Goal: Transaction & Acquisition: Purchase product/service

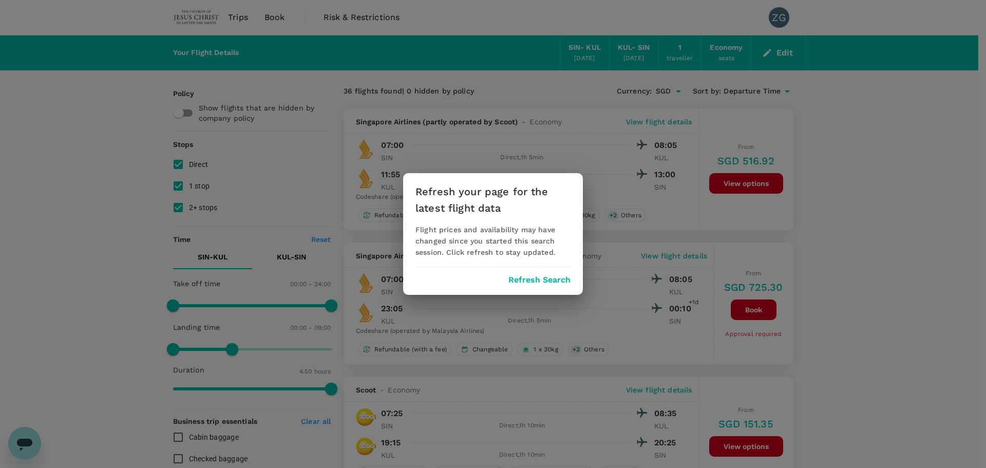
click at [556, 280] on button "Refresh Search" at bounding box center [540, 279] width 62 height 9
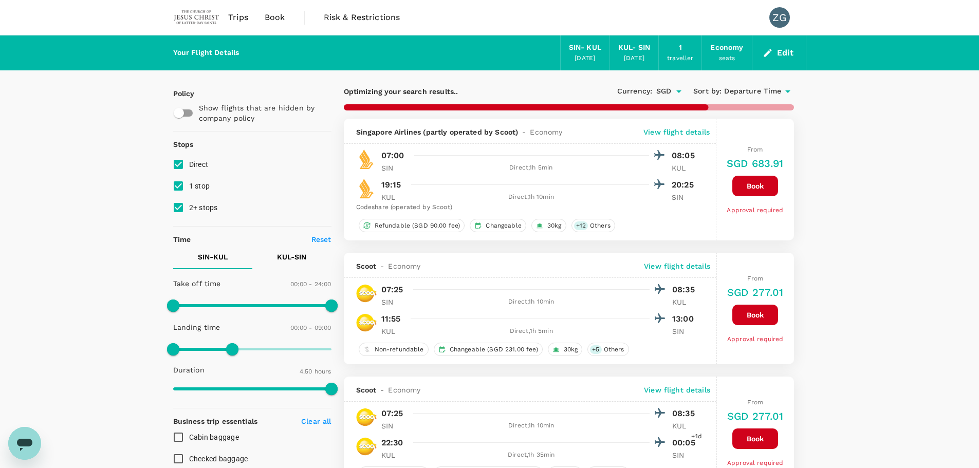
type input "290"
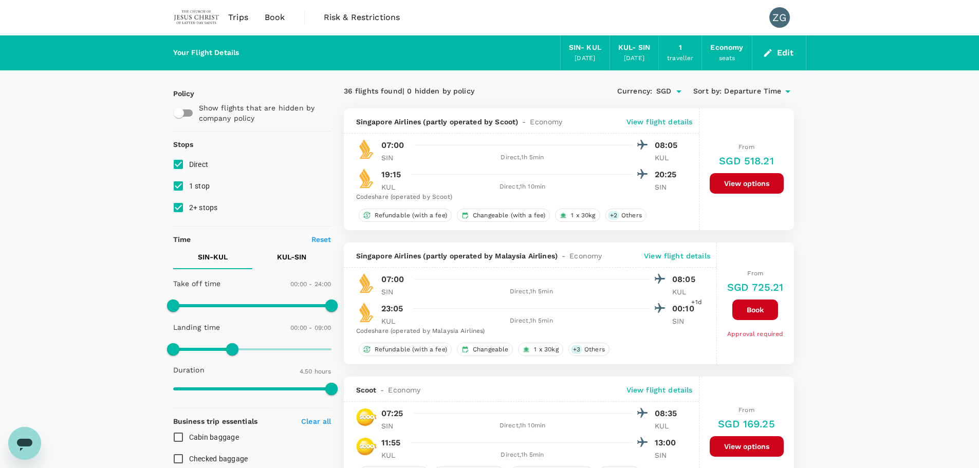
click at [778, 54] on button "Edit" at bounding box center [778, 53] width 37 height 16
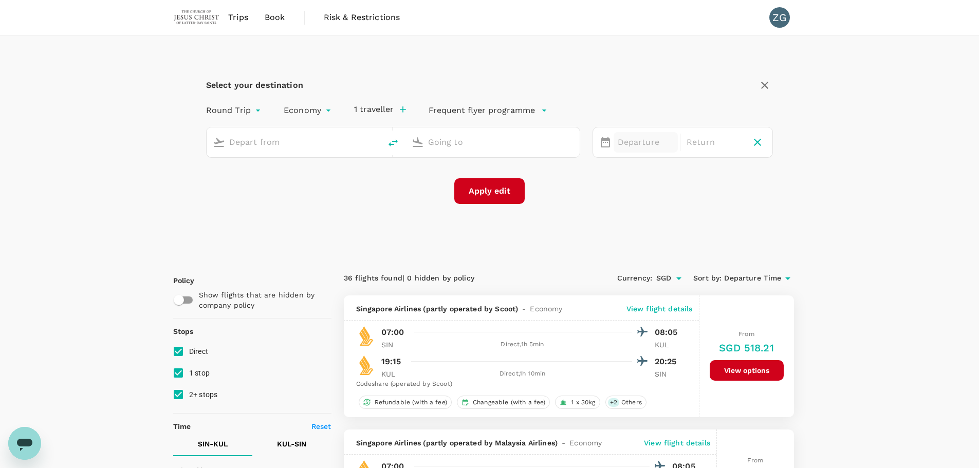
type input "Singapore Changi (SIN)"
click at [326, 141] on input "Singapore Changi (SIN)" at bounding box center [294, 142] width 130 height 16
click at [633, 138] on div "[DATE]" at bounding box center [645, 143] width 64 height 20
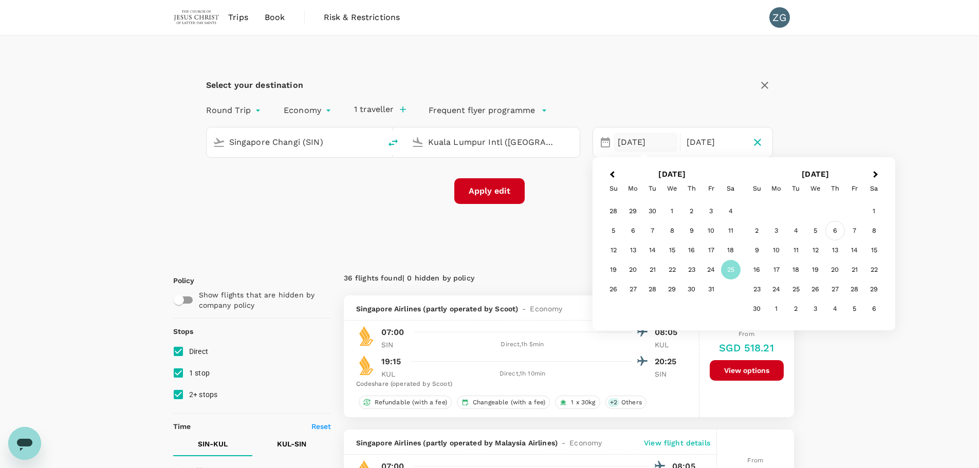
click at [836, 230] on div "6" at bounding box center [835, 231] width 20 height 20
click at [691, 233] on div "6" at bounding box center [692, 231] width 20 height 20
click at [474, 147] on input "Kuala Lumpur Intl ([GEOGRAPHIC_DATA])" at bounding box center [493, 142] width 130 height 16
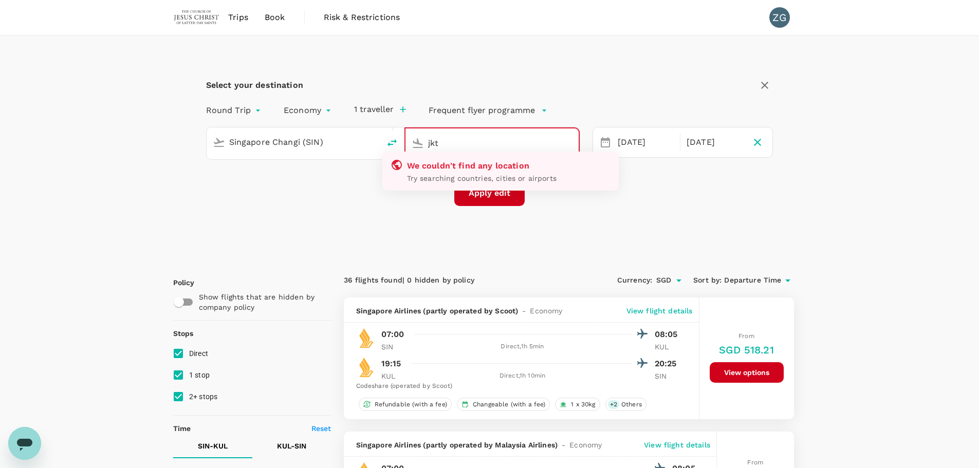
drag, startPoint x: 463, startPoint y: 136, endPoint x: 379, endPoint y: 144, distance: 84.1
click at [379, 144] on div "Singapore Changi (SIN) jkt We couldn't find any location Try searching countrie…" at bounding box center [393, 143] width 374 height 33
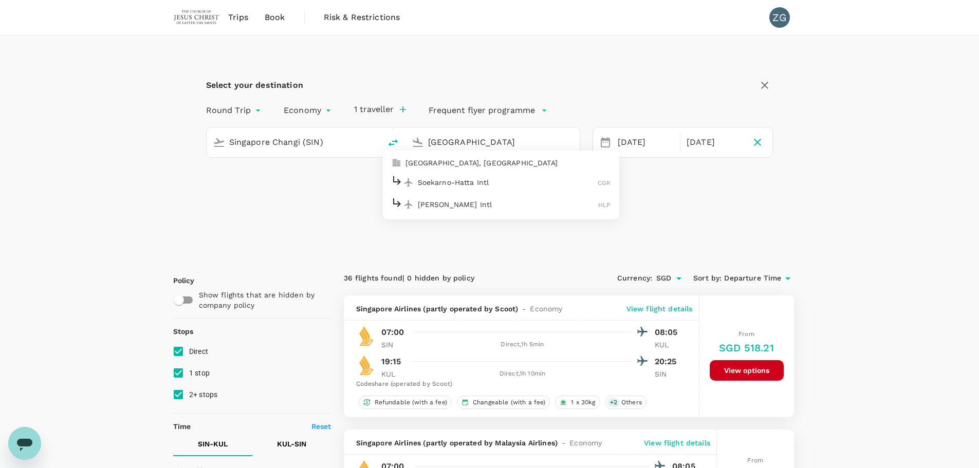
click at [463, 183] on p "Soekarno-Hatta Intl" at bounding box center [508, 182] width 180 height 10
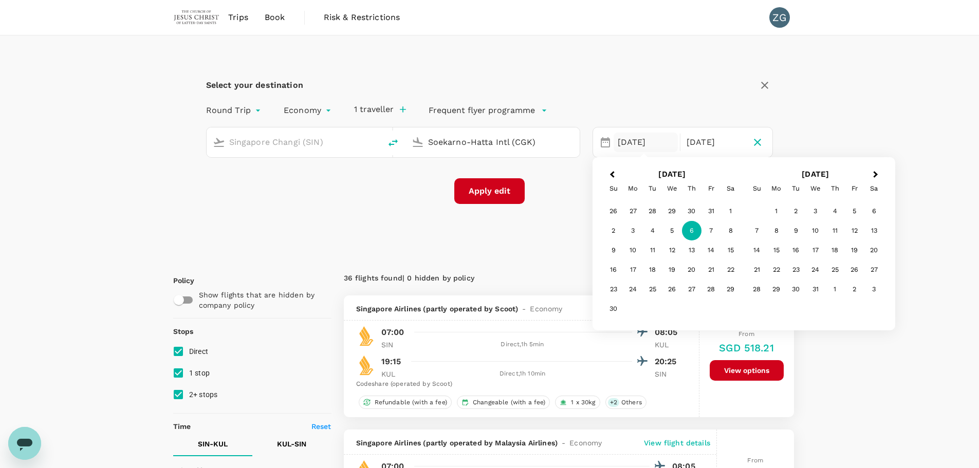
type input "Soekarno-Hatta Intl (CGK)"
click at [505, 192] on button "Apply edit" at bounding box center [489, 191] width 70 height 26
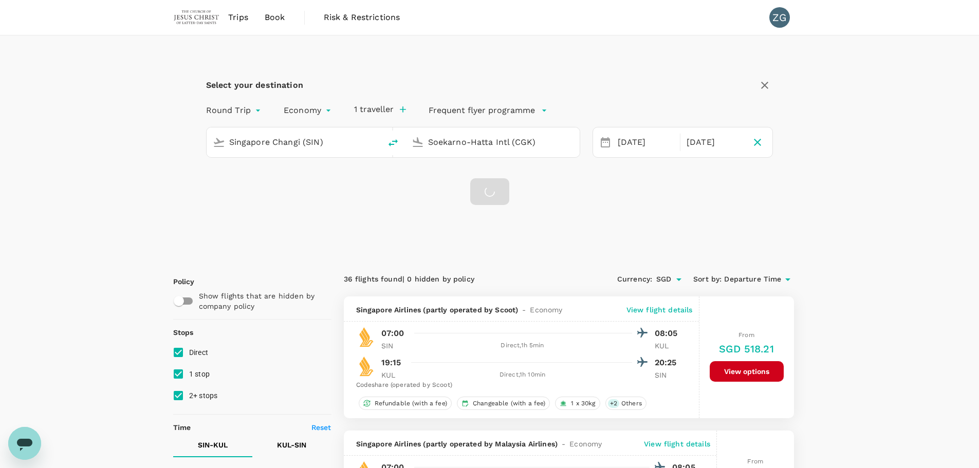
checkbox input "false"
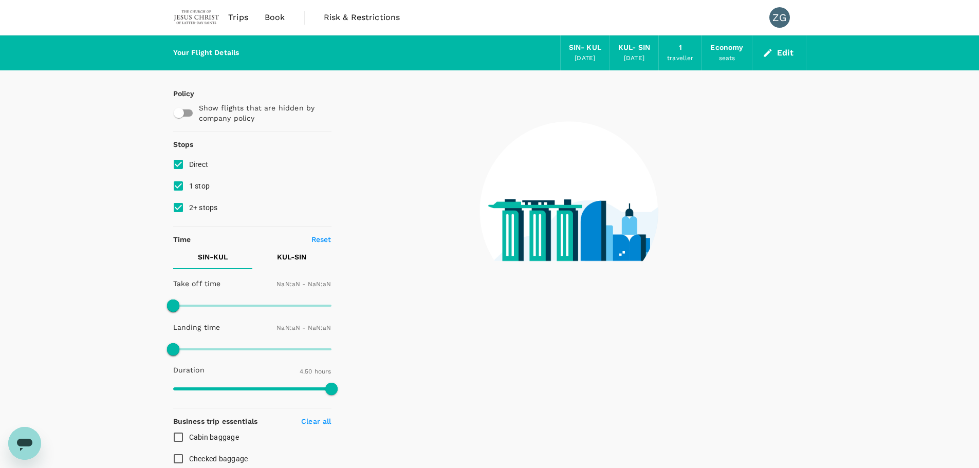
type input "1440"
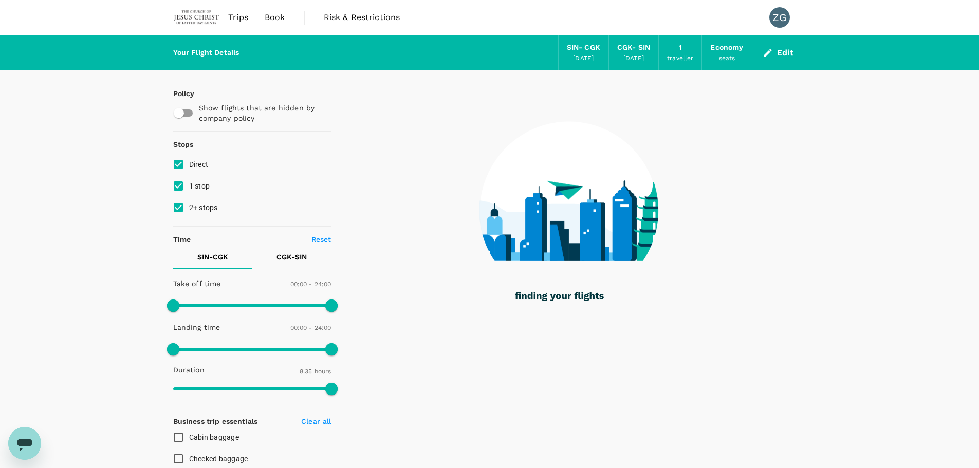
type input "515"
checkbox input "true"
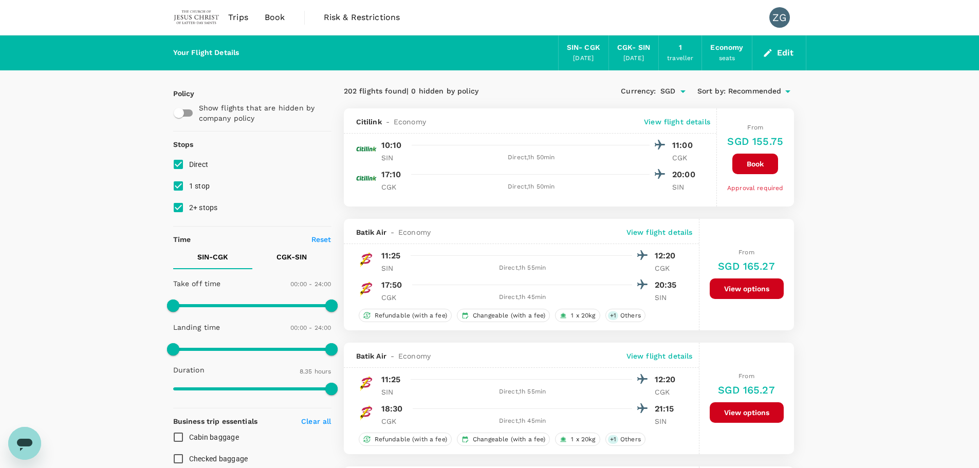
click at [190, 187] on span "1 stop" at bounding box center [199, 186] width 21 height 8
click at [189, 187] on input "1 stop" at bounding box center [178, 186] width 22 height 22
checkbox input "false"
click at [195, 212] on span "2+ stops" at bounding box center [203, 207] width 29 height 8
click at [189, 212] on input "2+ stops" at bounding box center [178, 208] width 22 height 22
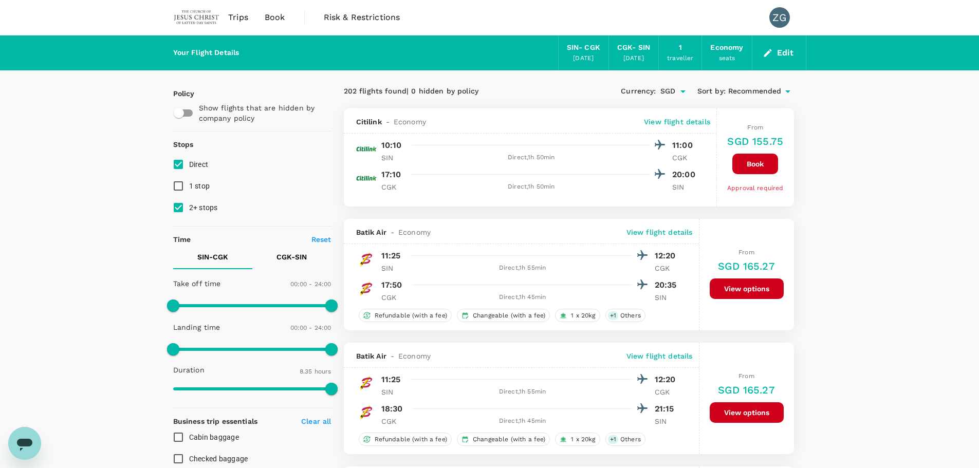
checkbox input "false"
click at [770, 89] on span "Recommended" at bounding box center [754, 91] width 53 height 11
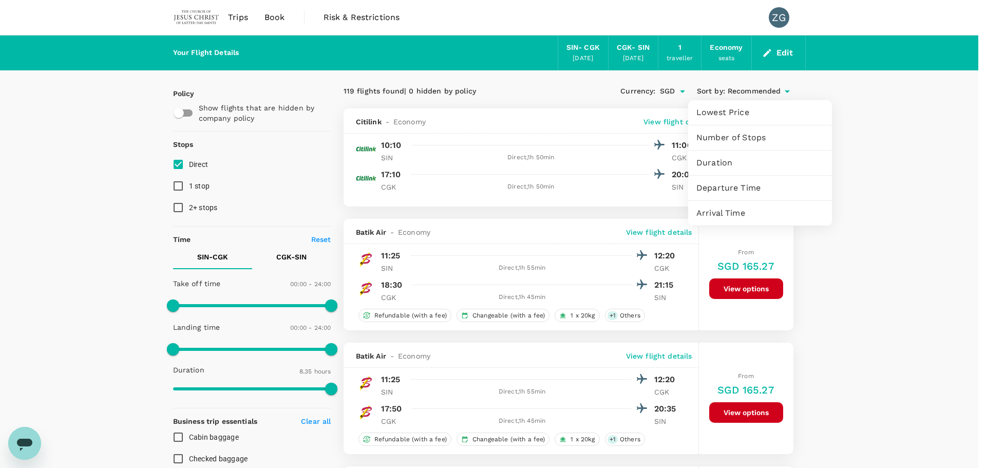
click at [739, 191] on span "Departure Time" at bounding box center [760, 188] width 127 height 12
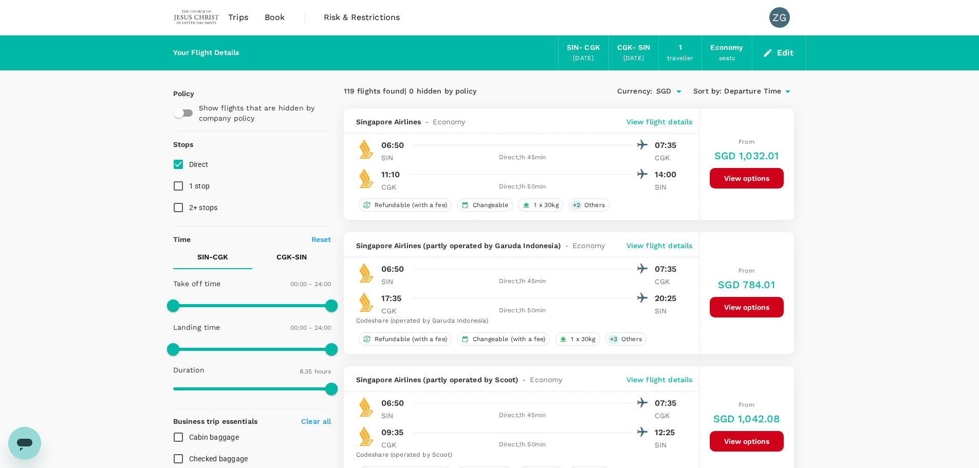
click at [780, 51] on button "Edit" at bounding box center [778, 53] width 37 height 16
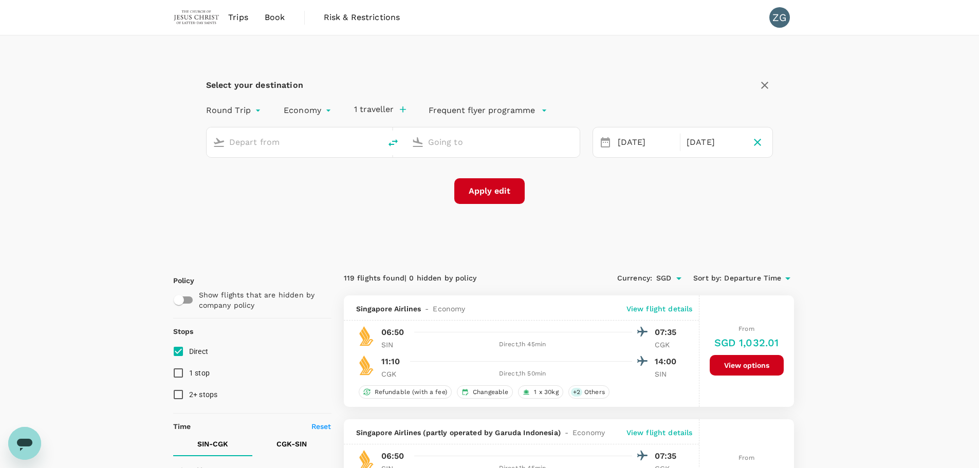
type input "Singapore Changi (SIN)"
type input "Soekarno-Hatta Intl (CGK)"
click at [234, 19] on span "Trips" at bounding box center [238, 17] width 20 height 12
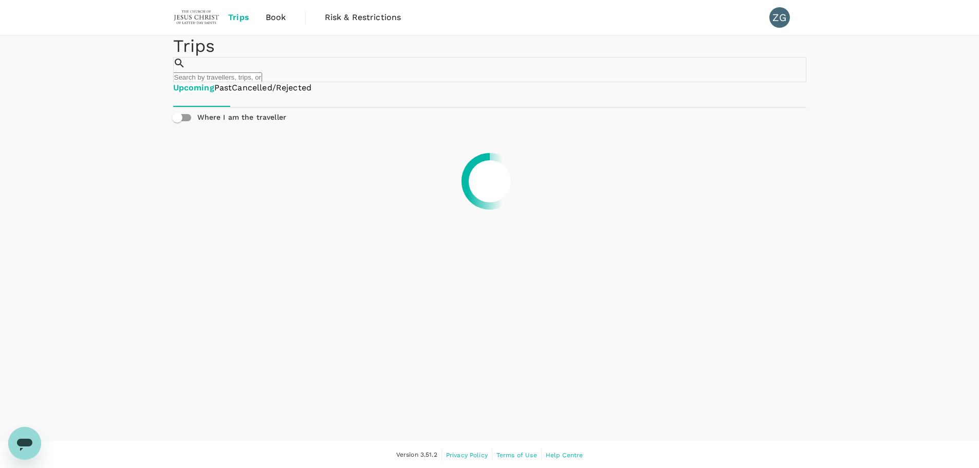
click at [262, 75] on input "text" at bounding box center [217, 77] width 89 height 10
type input "mercure hotel gatot"
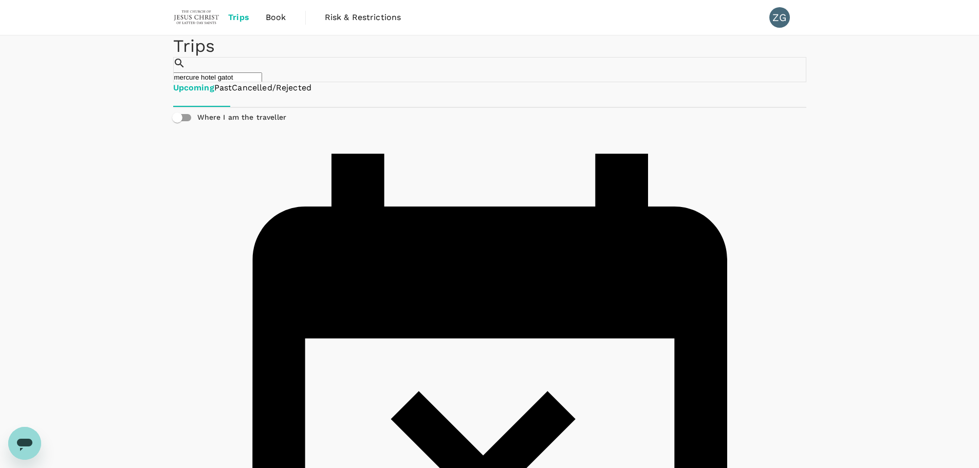
click at [275, 19] on span "Book" at bounding box center [276, 17] width 21 height 12
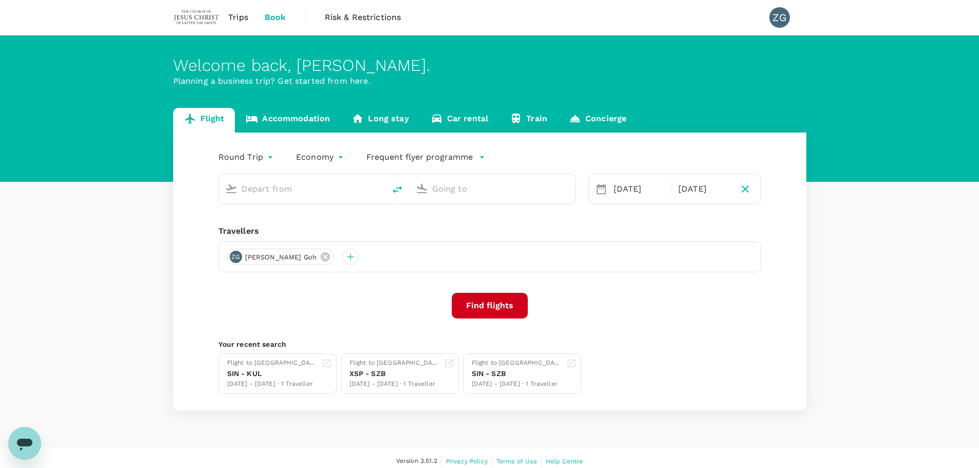
type input "Singapore Changi (SIN)"
type input "Soekarno-Hatta Intl (CGK)"
type input "Singapore Changi (SIN)"
type input "Soekarno-Hatta Intl (CGK)"
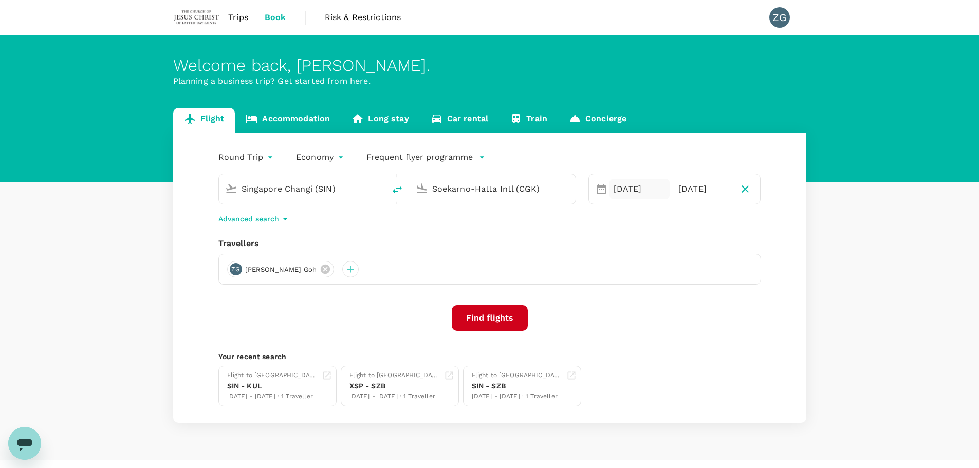
click at [624, 179] on div "[DATE]" at bounding box center [639, 189] width 60 height 21
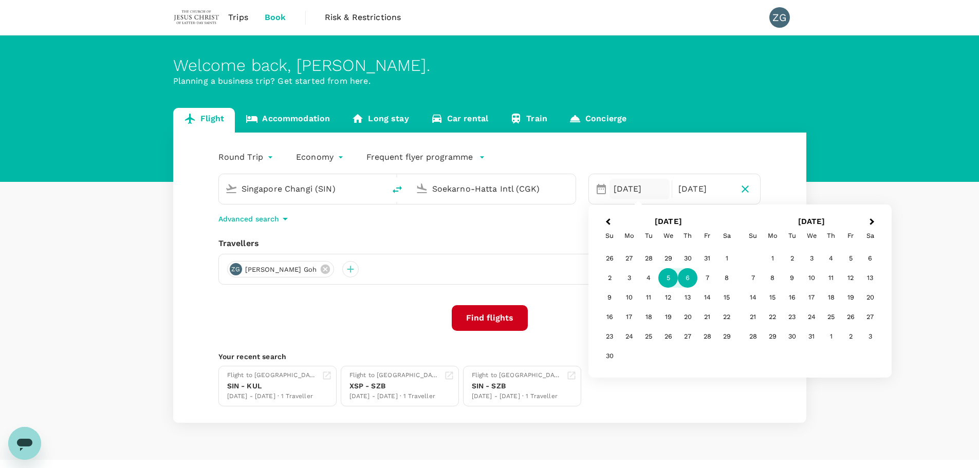
click at [671, 283] on div "5" at bounding box center [668, 278] width 20 height 20
click at [688, 280] on div "6" at bounding box center [688, 278] width 20 height 20
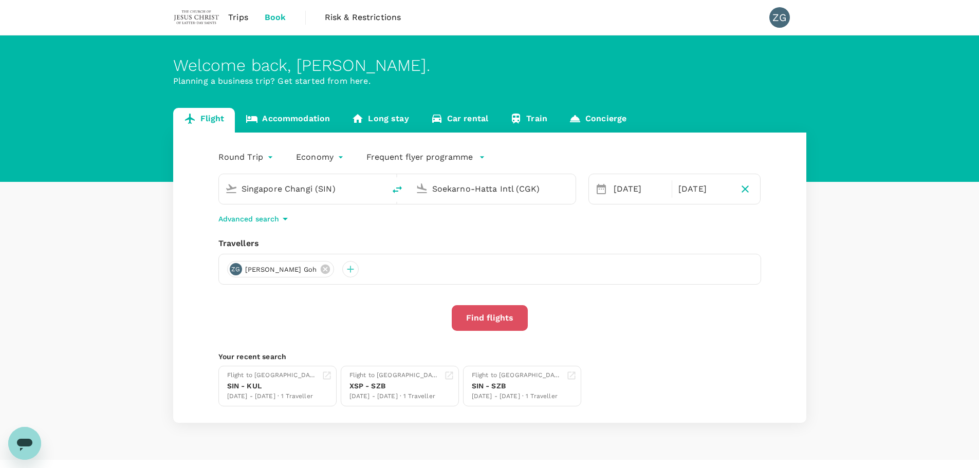
click at [506, 326] on button "Find flights" at bounding box center [490, 318] width 76 height 26
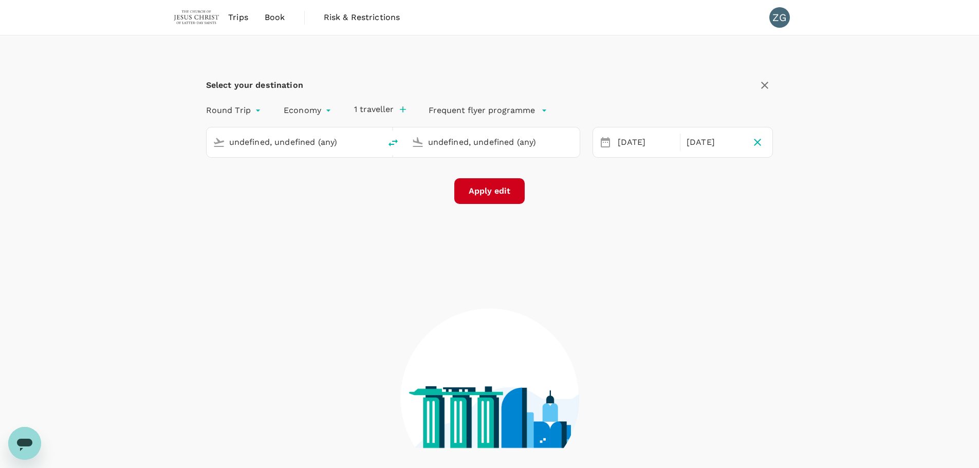
type input "Singapore Changi (SIN)"
type input "Soekarno-Hatta Intl (CGK)"
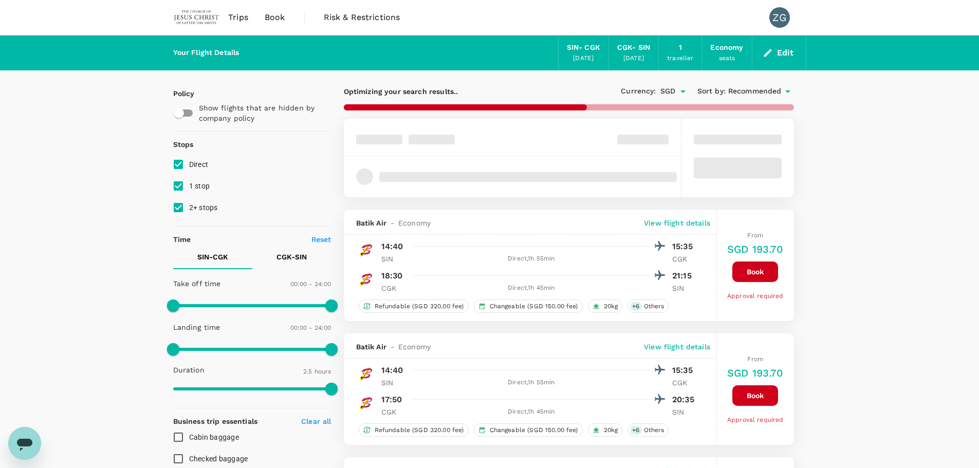
type input "580"
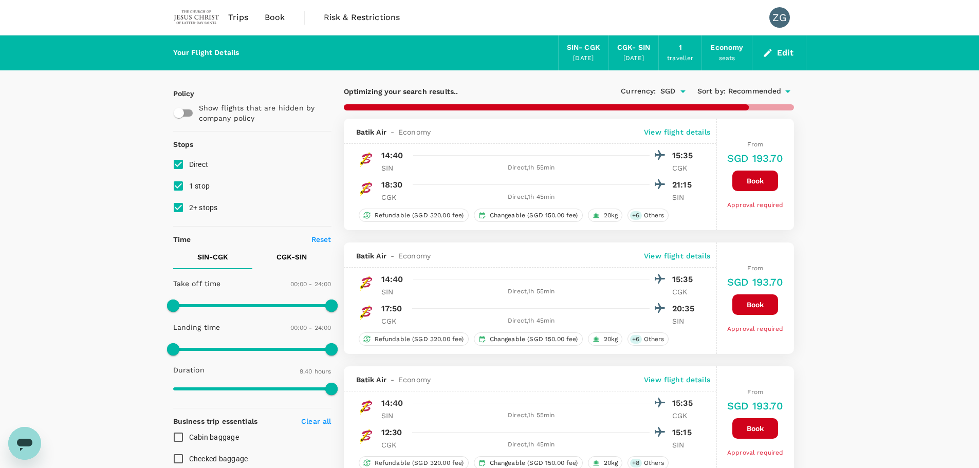
click at [201, 186] on span "1 stop" at bounding box center [199, 186] width 21 height 8
click at [189, 186] on input "1 stop" at bounding box center [178, 186] width 22 height 22
checkbox input "false"
click at [202, 213] on span "2+ stops" at bounding box center [203, 207] width 29 height 12
click at [189, 213] on input "2+ stops" at bounding box center [178, 208] width 22 height 22
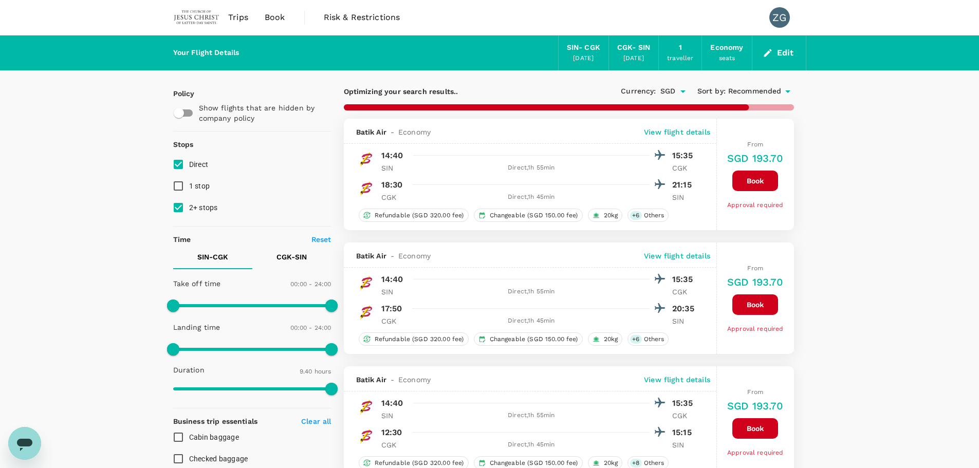
checkbox input "false"
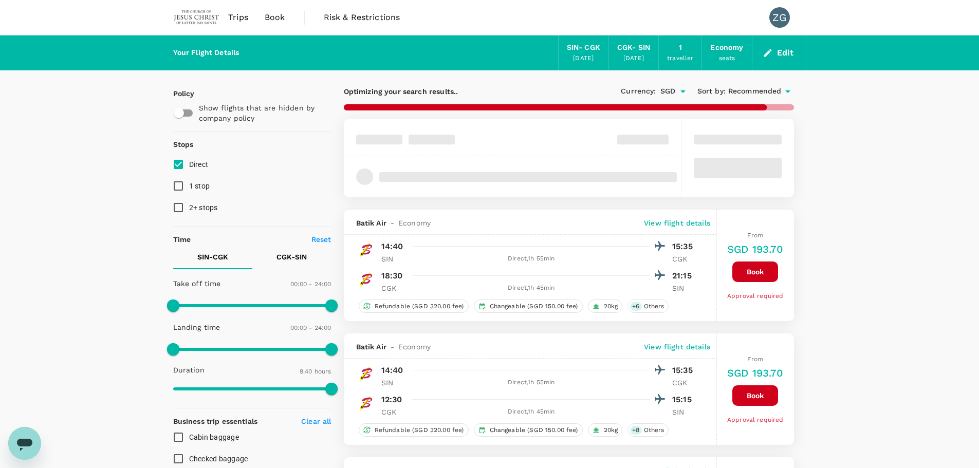
click at [741, 90] on span "Recommended" at bounding box center [754, 91] width 53 height 11
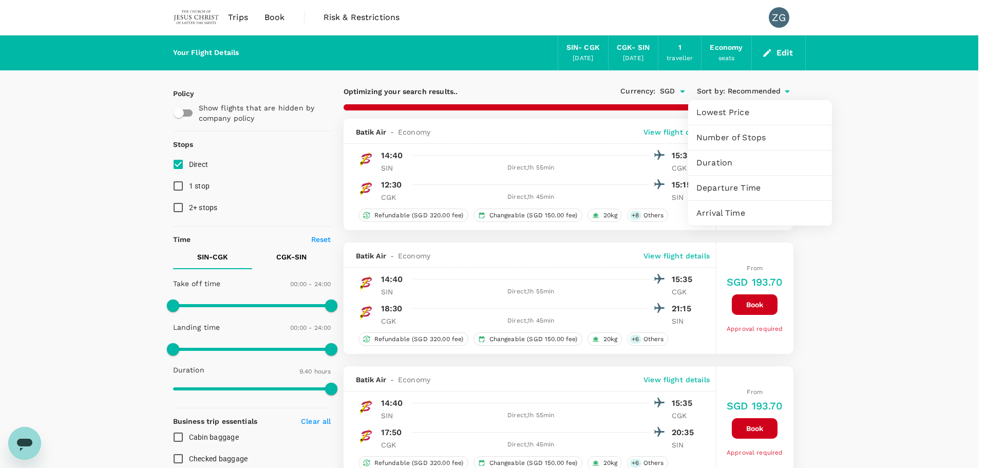
click at [723, 111] on span "Lowest Price" at bounding box center [760, 112] width 127 height 12
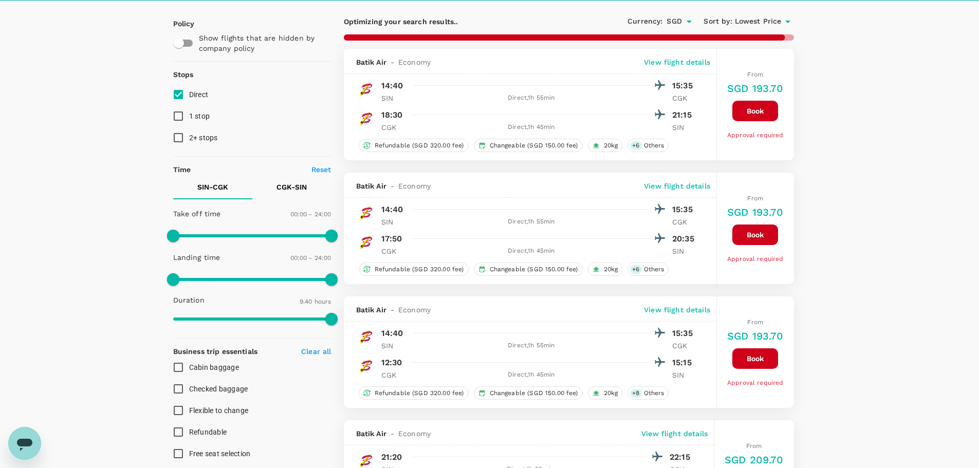
scroll to position [51, 0]
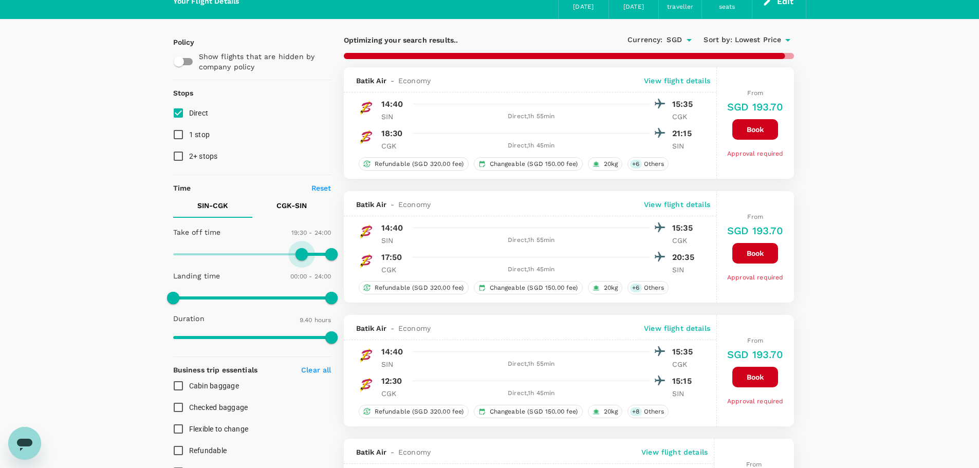
type input "1200"
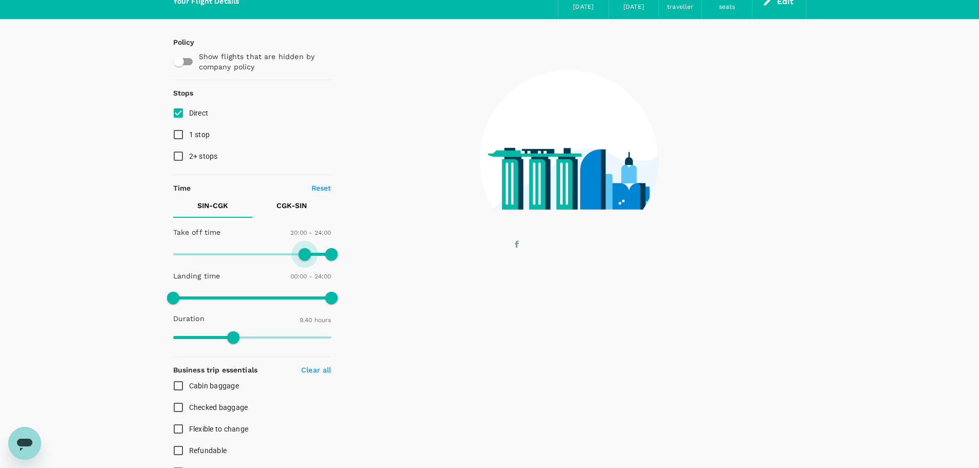
drag, startPoint x: 172, startPoint y: 255, endPoint x: 305, endPoint y: 264, distance: 133.3
click at [305, 260] on span at bounding box center [304, 254] width 12 height 12
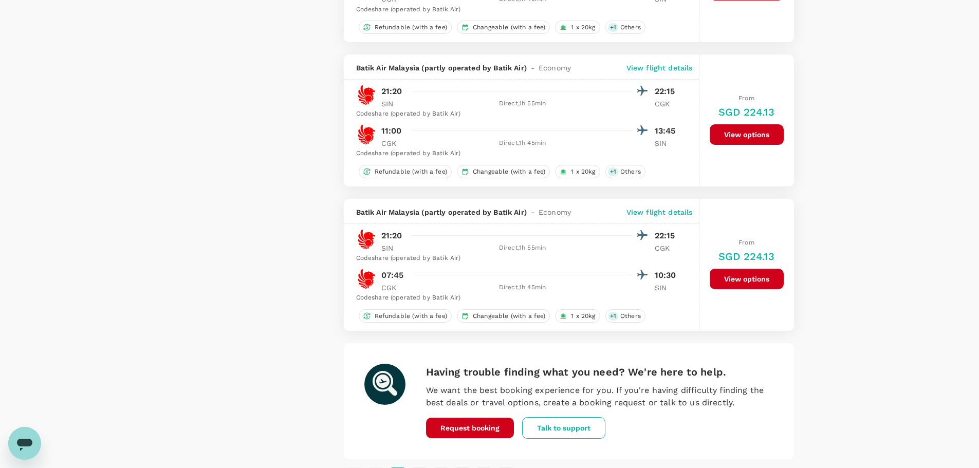
scroll to position [2451, 0]
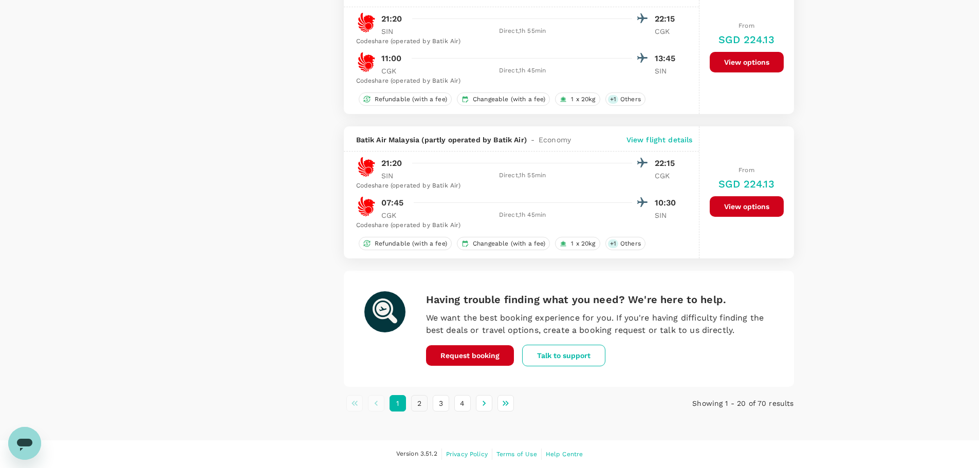
click at [422, 400] on button "2" at bounding box center [419, 403] width 16 height 16
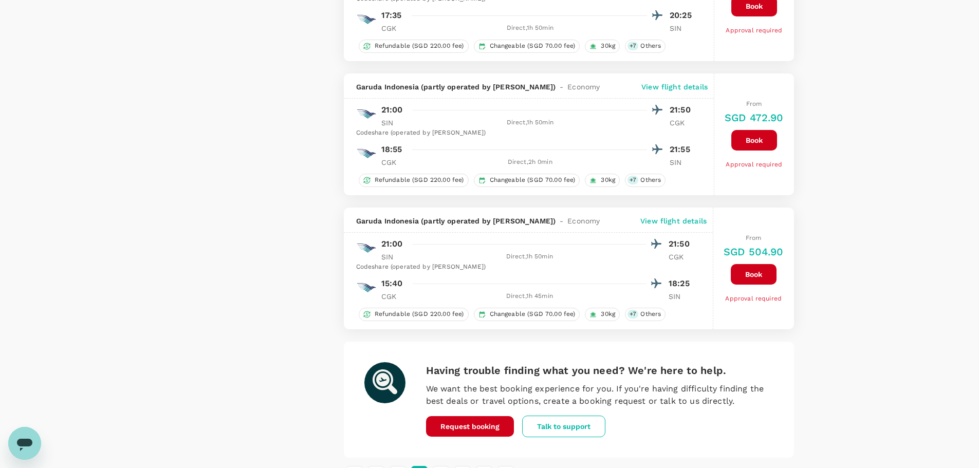
scroll to position [2540, 0]
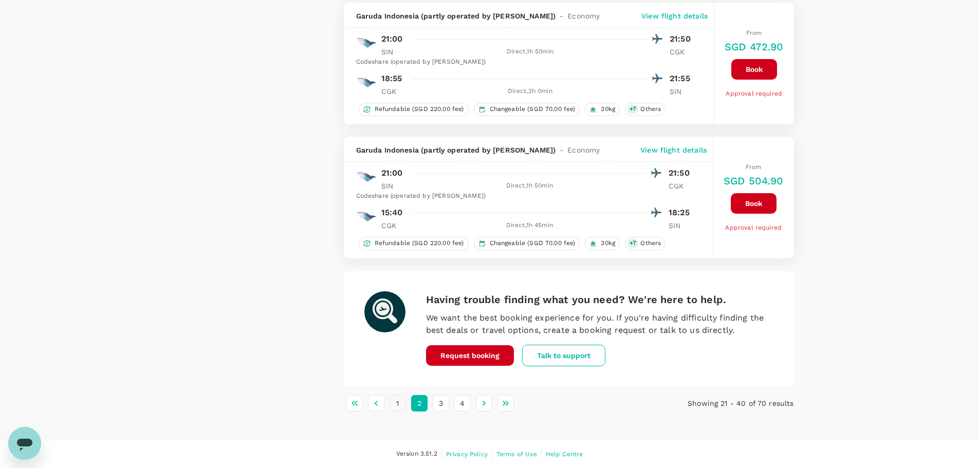
click at [392, 406] on button "1" at bounding box center [397, 403] width 16 height 16
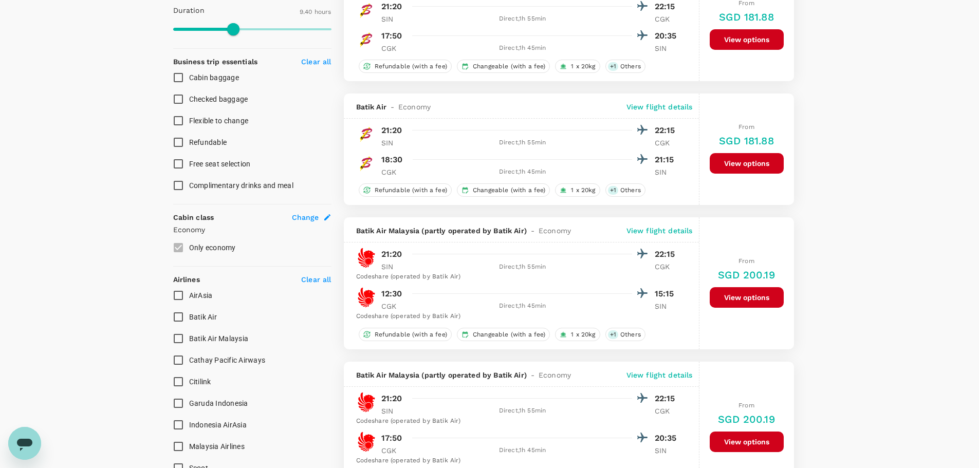
scroll to position [616, 0]
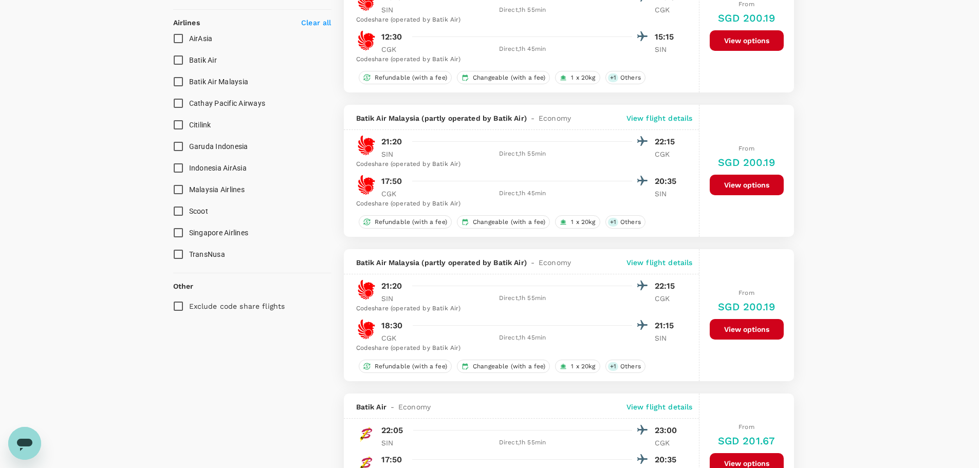
click at [181, 216] on input "Scoot" at bounding box center [178, 211] width 22 height 22
checkbox input "true"
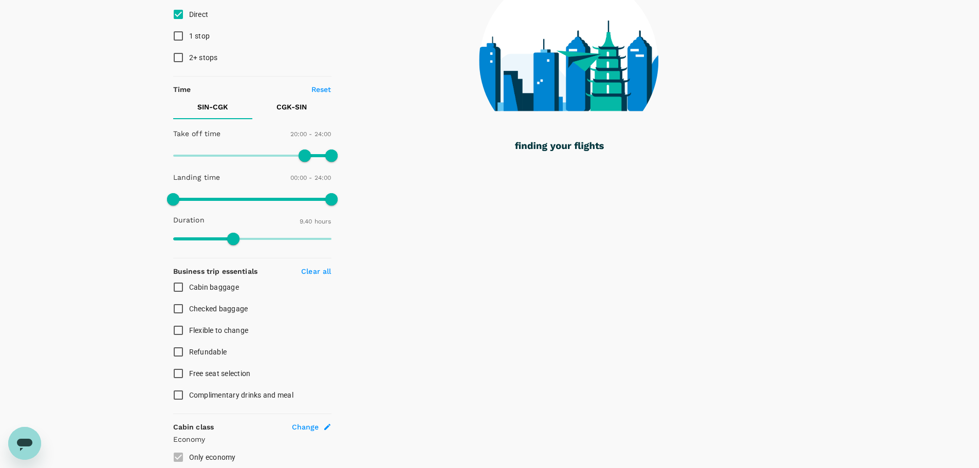
scroll to position [0, 0]
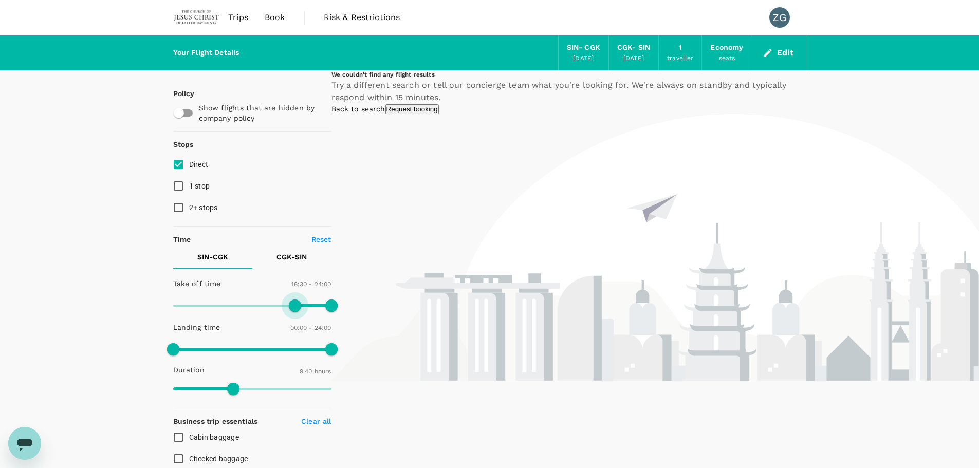
type input "1080"
drag, startPoint x: 305, startPoint y: 302, endPoint x: 292, endPoint y: 303, distance: 12.9
click at [292, 303] on span at bounding box center [292, 305] width 12 height 12
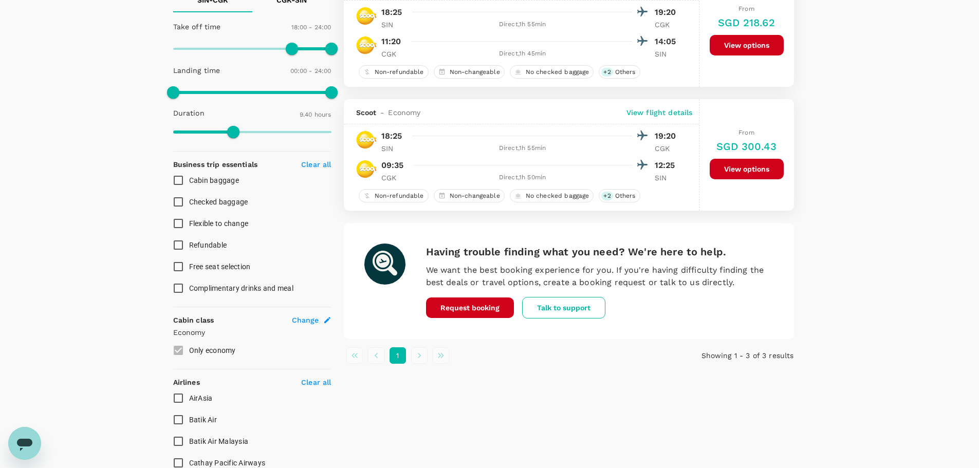
scroll to position [510, 0]
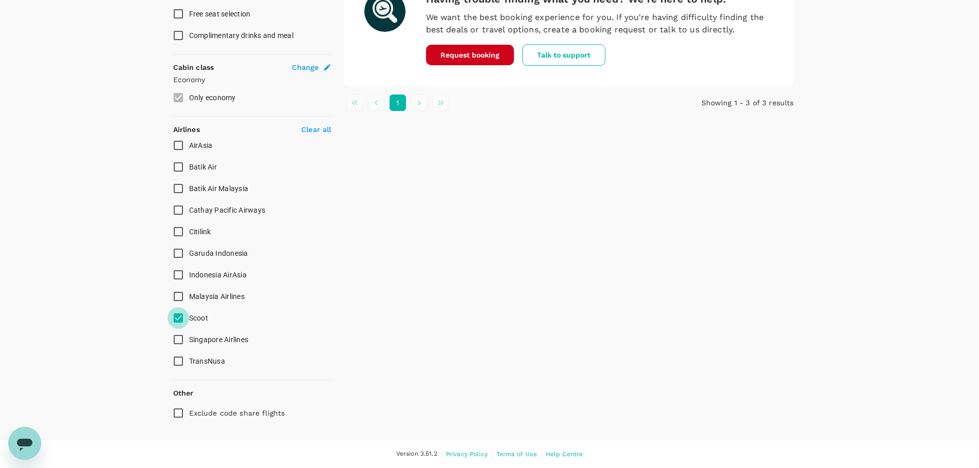
click at [185, 319] on input "Scoot" at bounding box center [178, 318] width 22 height 22
checkbox input "false"
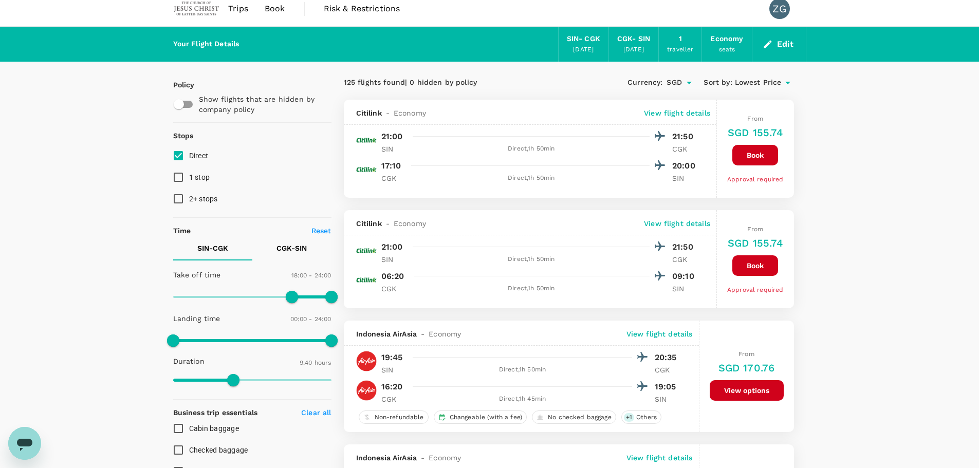
scroll to position [0, 0]
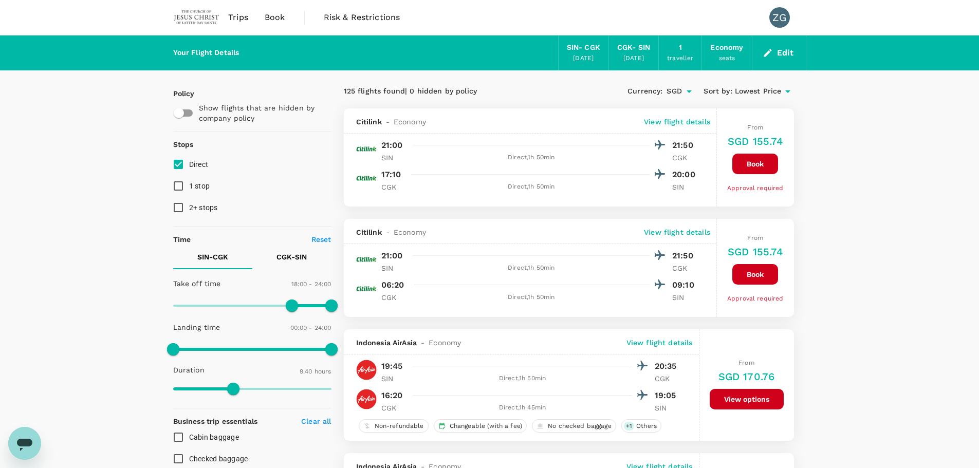
click at [776, 95] on span "Lowest Price" at bounding box center [758, 91] width 47 height 11
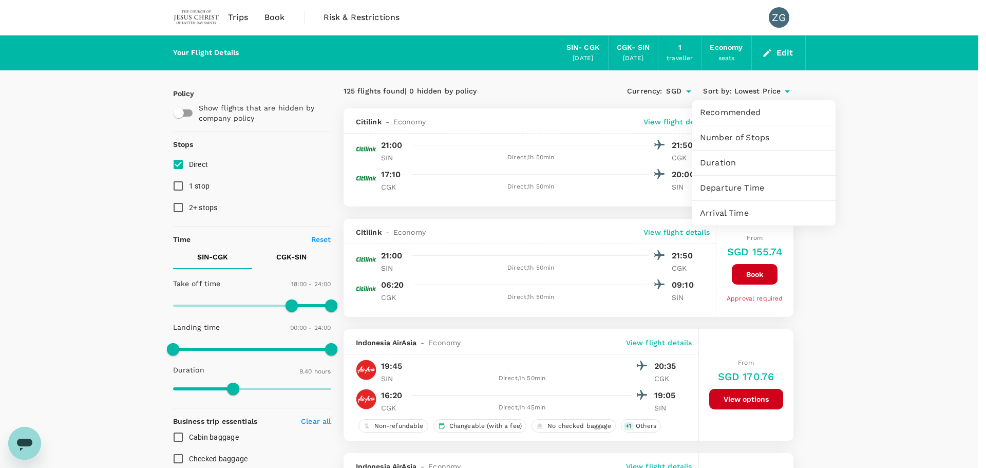
click at [739, 193] on span "Departure Time" at bounding box center [763, 188] width 127 height 12
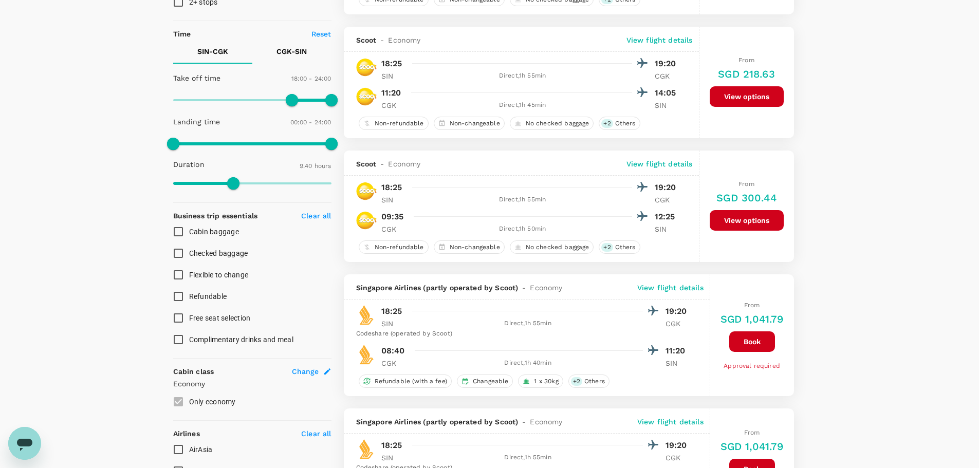
scroll to position [154, 0]
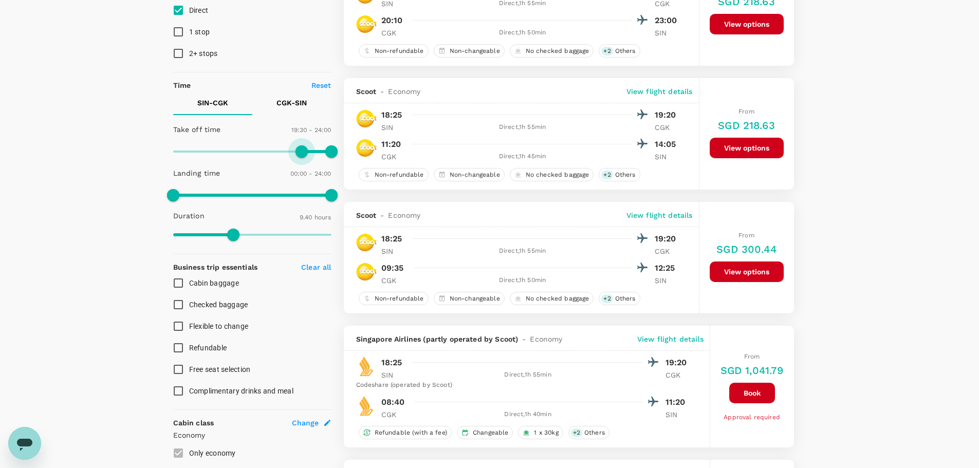
type input "1200"
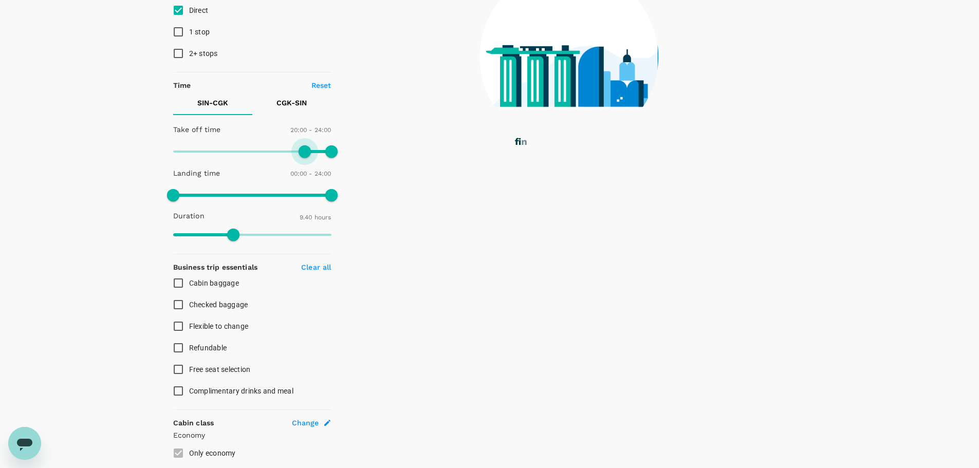
drag, startPoint x: 294, startPoint y: 156, endPoint x: 305, endPoint y: 157, distance: 10.9
click at [305, 157] on span at bounding box center [304, 151] width 12 height 12
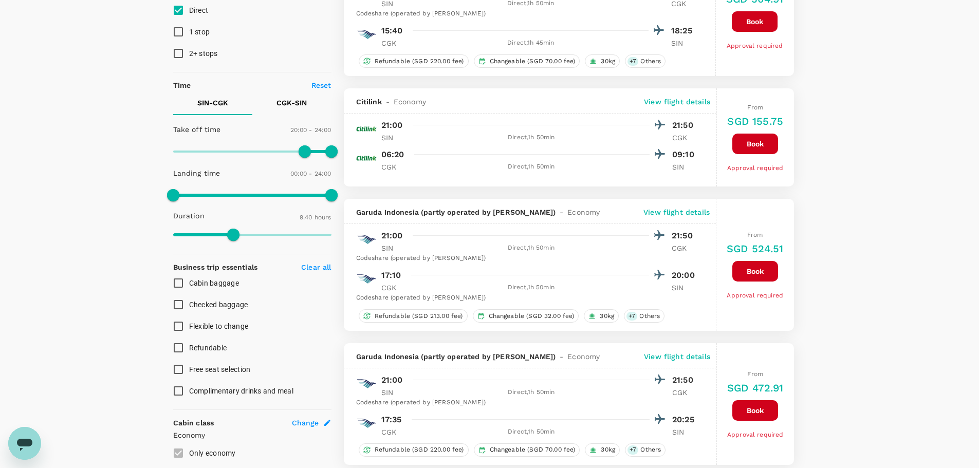
type input "SGD"
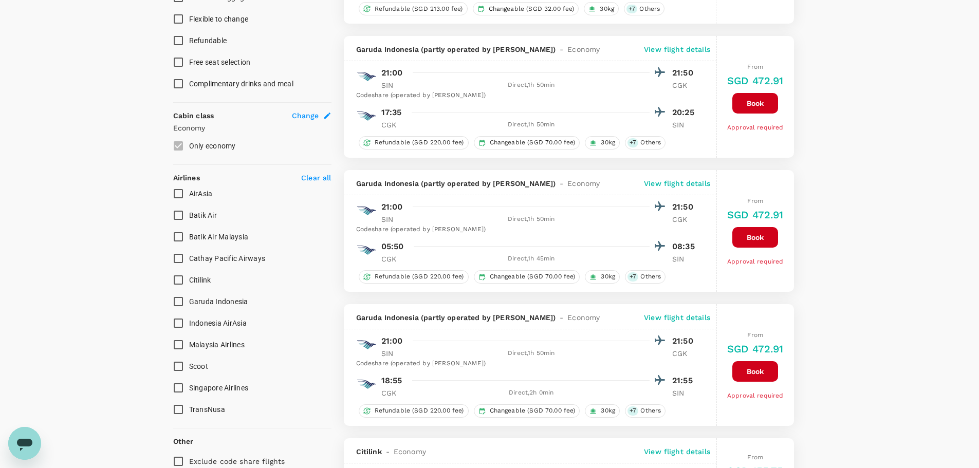
scroll to position [462, 0]
click at [202, 215] on span "Batik Air" at bounding box center [203, 214] width 28 height 8
click at [189, 215] on input "Batik Air" at bounding box center [178, 214] width 22 height 22
checkbox input "true"
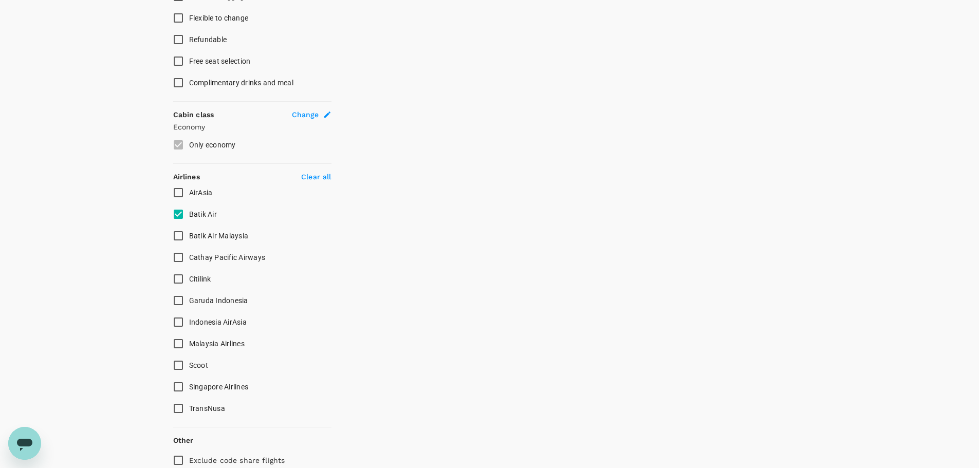
click at [199, 234] on span "Batik Air Malaysia" at bounding box center [219, 236] width 60 height 8
click at [189, 234] on input "Batik Air Malaysia" at bounding box center [178, 236] width 22 height 22
checkbox input "true"
click at [193, 296] on span "Garuda Indonesia" at bounding box center [218, 300] width 59 height 12
click at [189, 296] on input "Garuda Indonesia" at bounding box center [178, 301] width 22 height 22
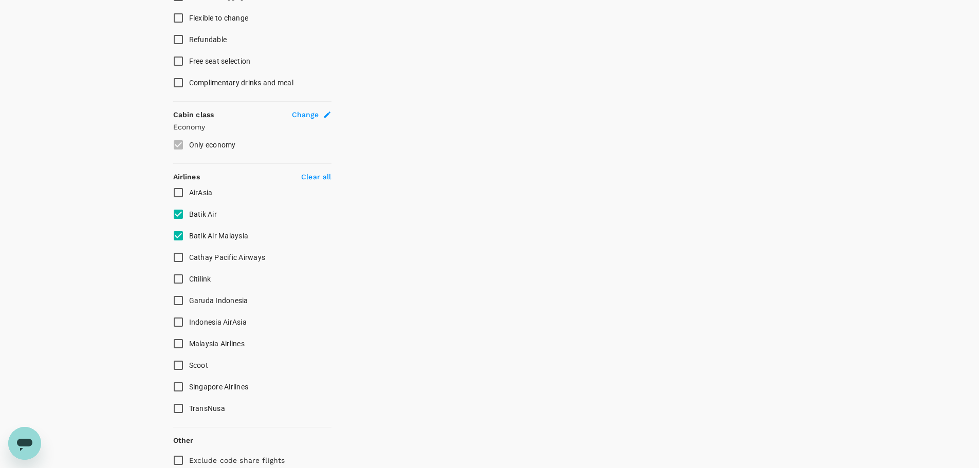
checkbox input "true"
click at [190, 367] on span "Scoot" at bounding box center [198, 365] width 19 height 8
click at [189, 367] on input "Scoot" at bounding box center [178, 365] width 22 height 22
checkbox input "true"
click at [190, 385] on span "Singapore Airlines" at bounding box center [219, 387] width 60 height 8
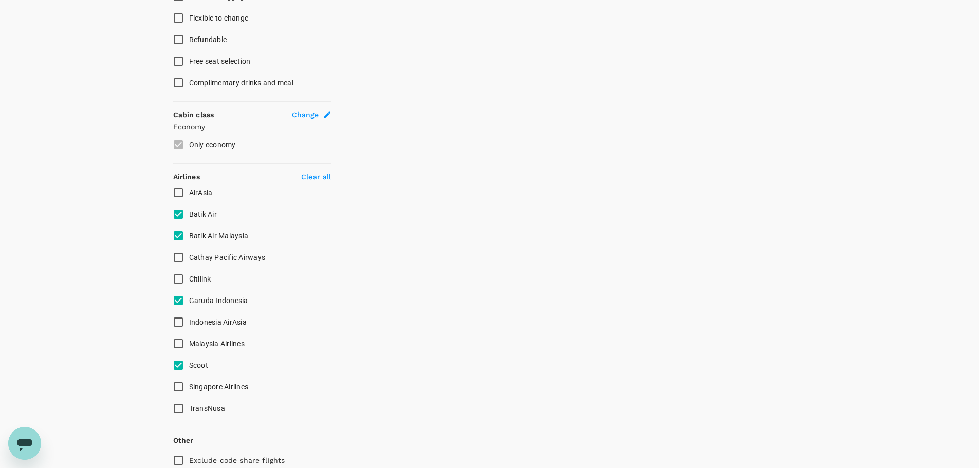
click at [189, 385] on input "Singapore Airlines" at bounding box center [178, 387] width 22 height 22
checkbox input "true"
click at [177, 364] on input "Scoot" at bounding box center [178, 365] width 22 height 22
checkbox input "true"
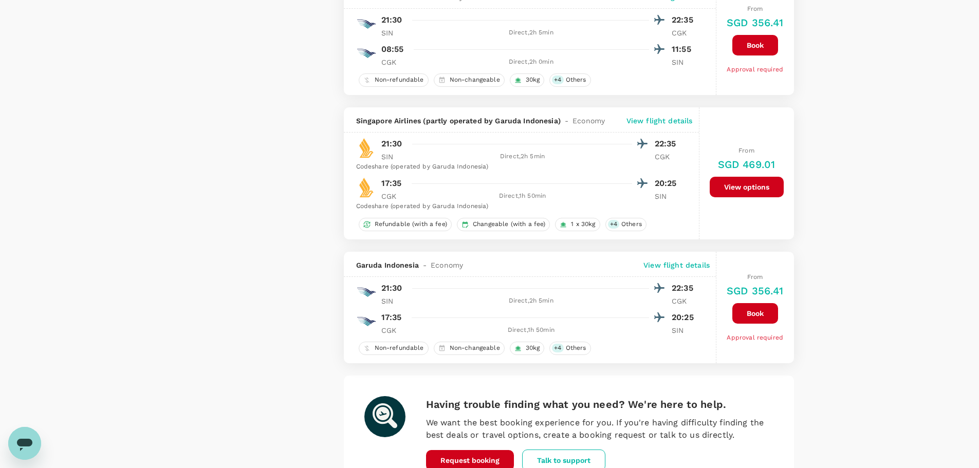
scroll to position [2517, 0]
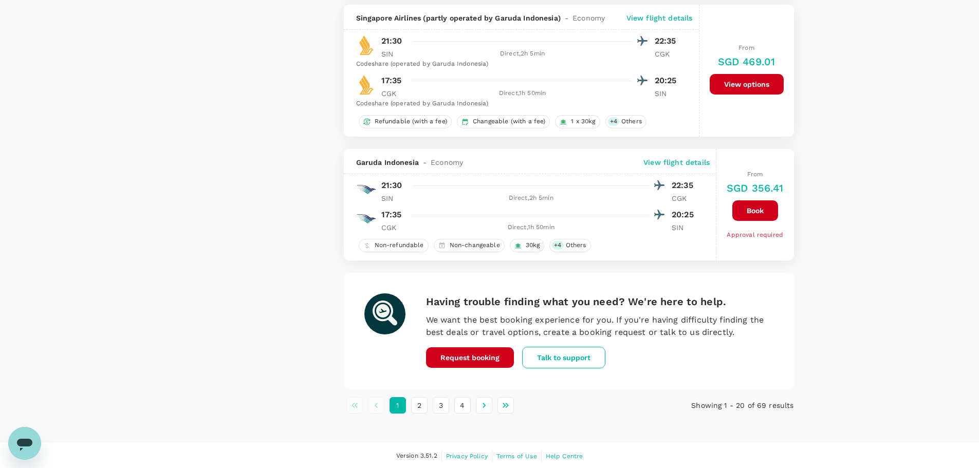
drag, startPoint x: 419, startPoint y: 407, endPoint x: 425, endPoint y: 398, distance: 10.8
click at [419, 407] on button "2" at bounding box center [419, 405] width 16 height 16
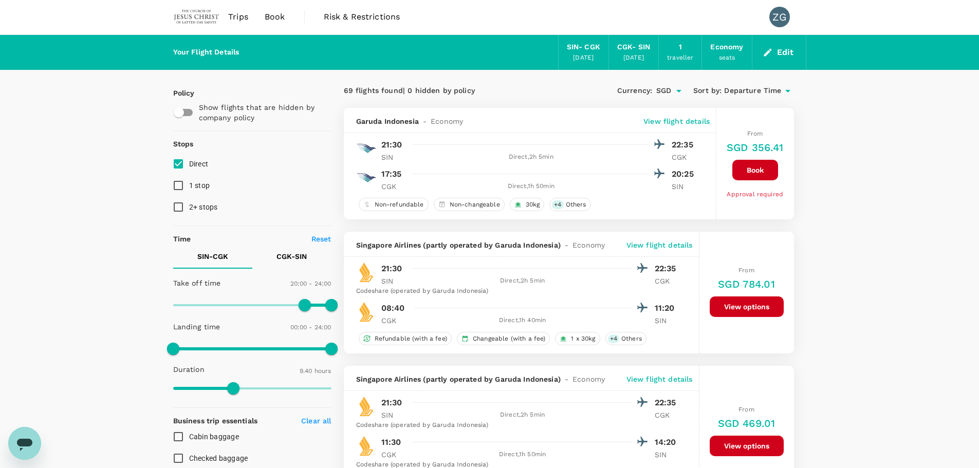
scroll to position [0, 0]
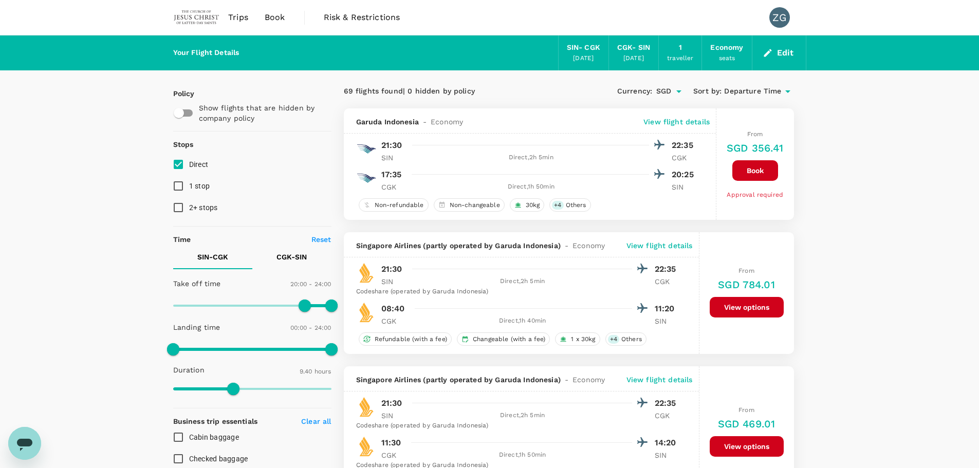
click at [761, 91] on span "Departure Time" at bounding box center [752, 91] width 57 height 11
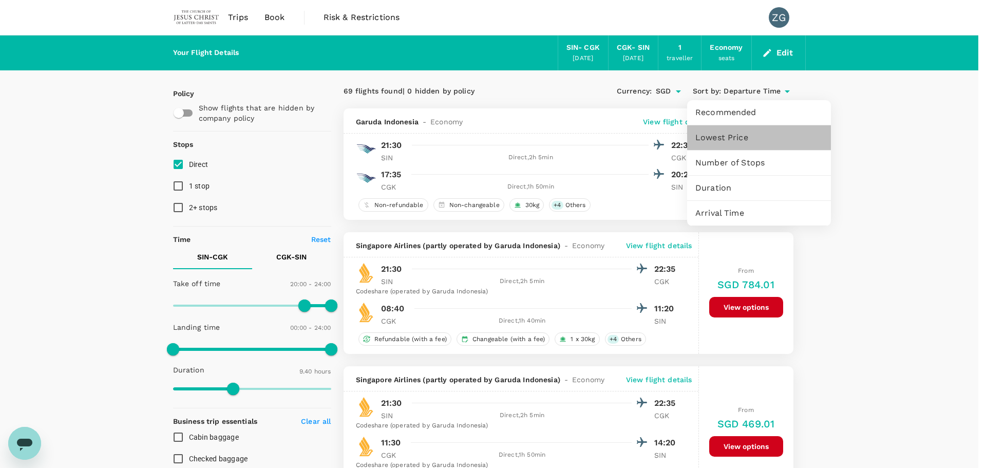
click at [732, 138] on span "Lowest Price" at bounding box center [759, 138] width 127 height 12
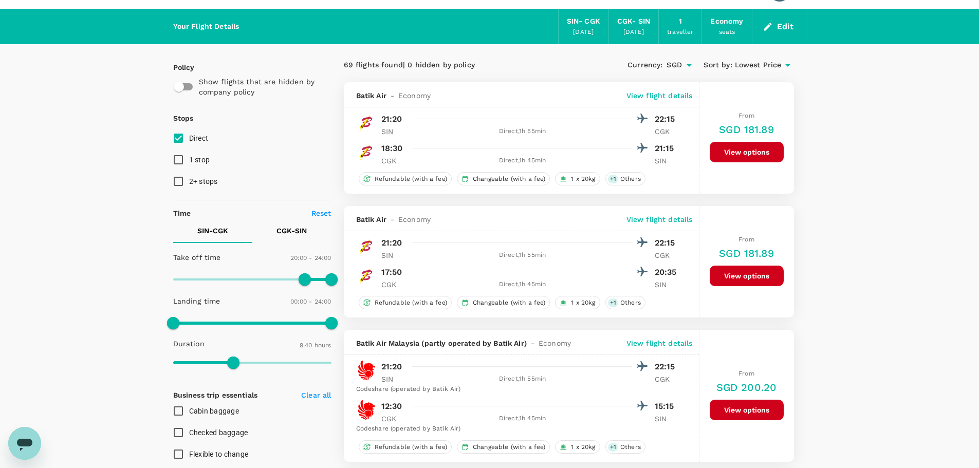
scroll to position [51, 0]
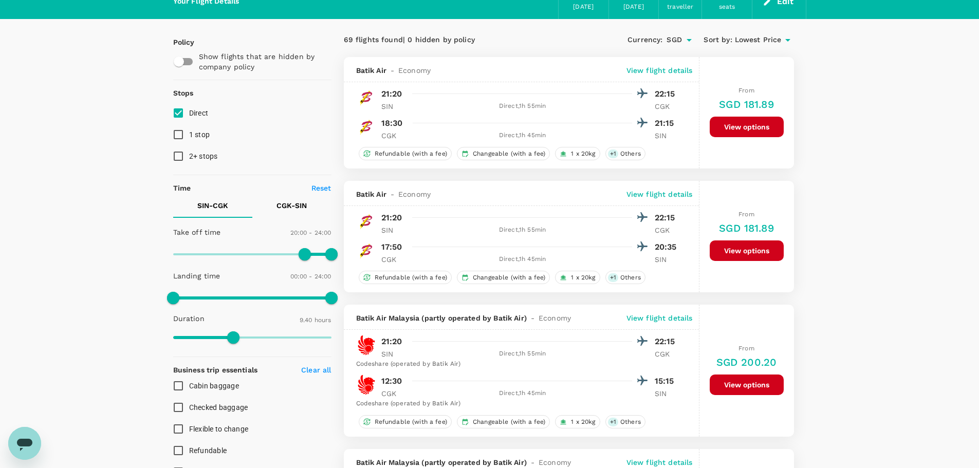
drag, startPoint x: 750, startPoint y: 249, endPoint x: 913, endPoint y: 291, distance: 168.2
click at [749, 245] on button "View options" at bounding box center [746, 250] width 74 height 21
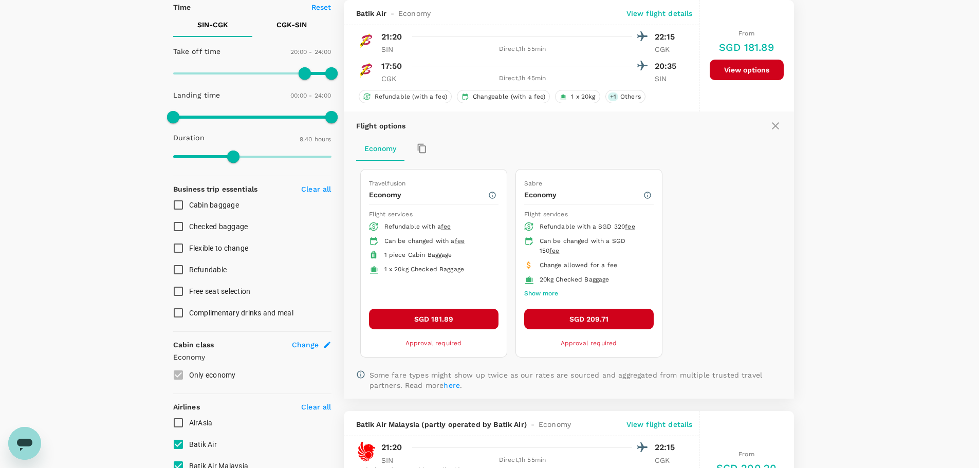
scroll to position [284, 0]
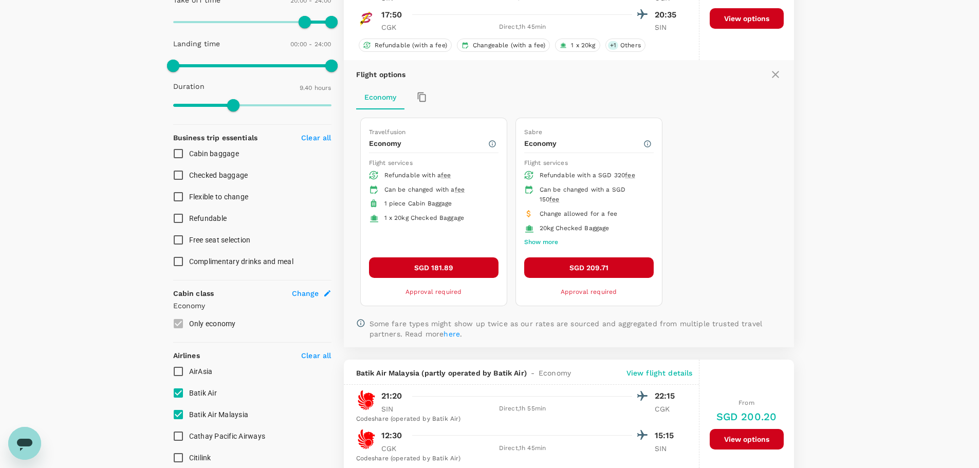
click at [543, 243] on button "Show more" at bounding box center [541, 242] width 34 height 13
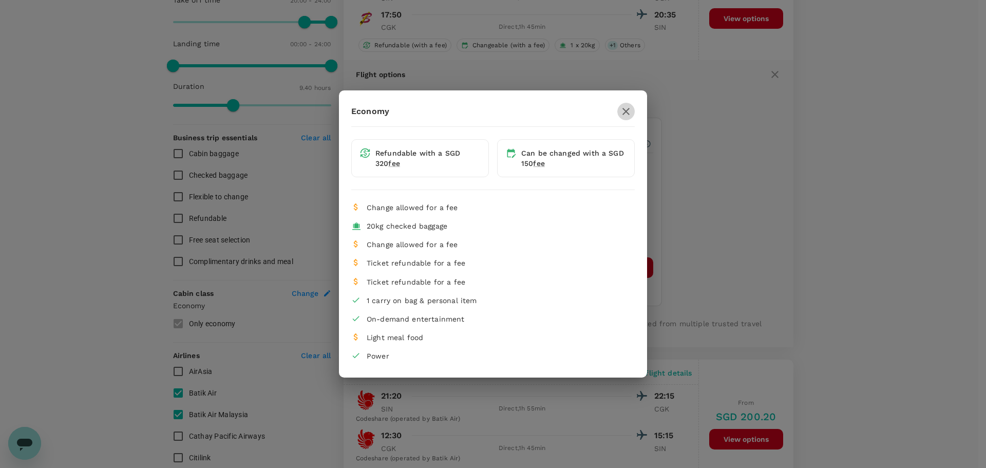
click at [631, 108] on icon "button" at bounding box center [626, 111] width 12 height 12
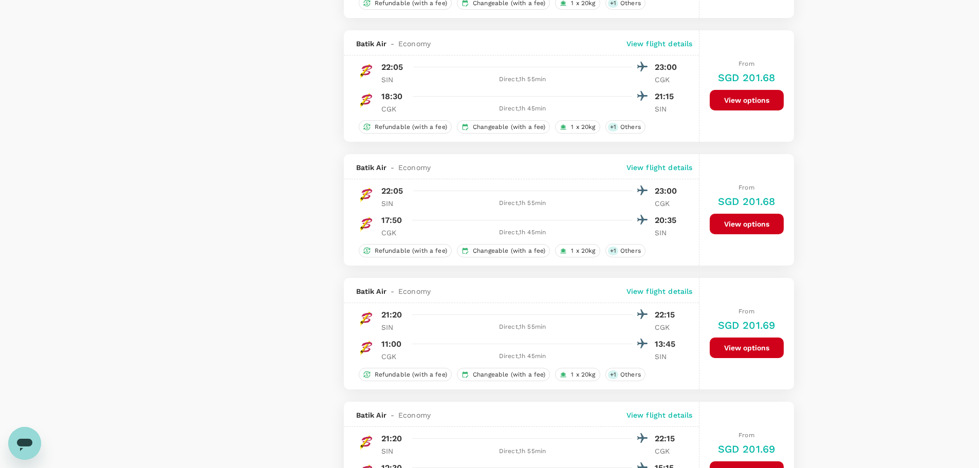
scroll to position [1027, 0]
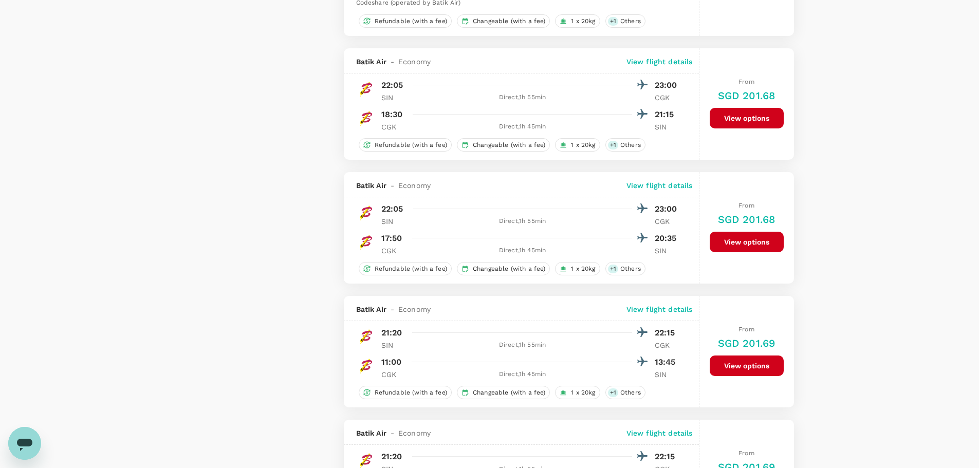
click at [722, 121] on button "View options" at bounding box center [746, 118] width 74 height 21
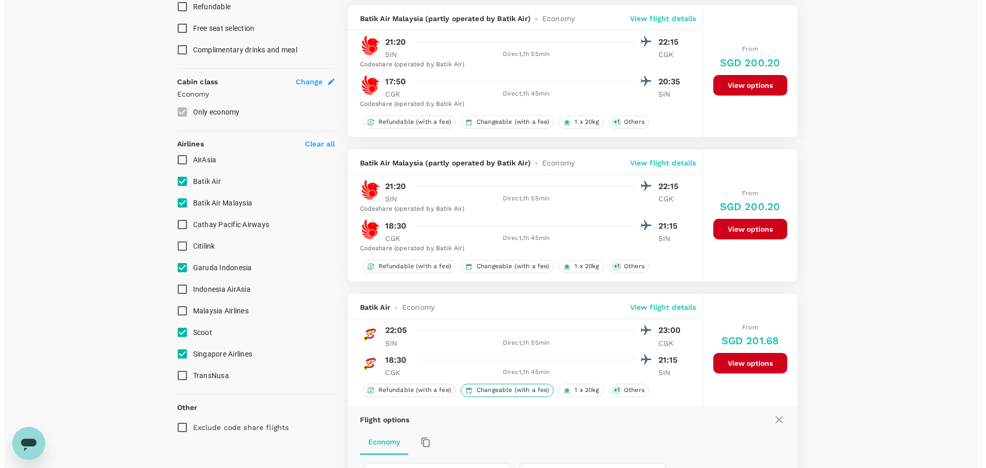
scroll to position [481, 0]
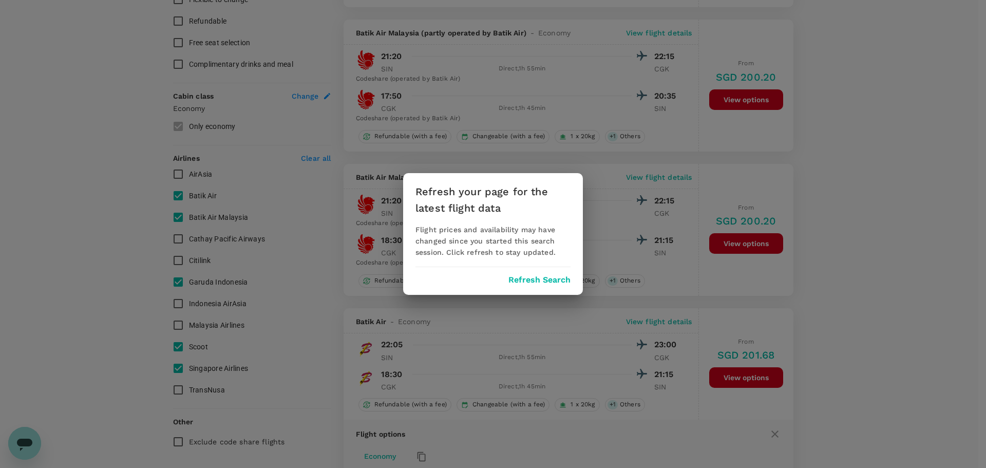
click at [530, 284] on button "Refresh Search" at bounding box center [540, 279] width 62 height 9
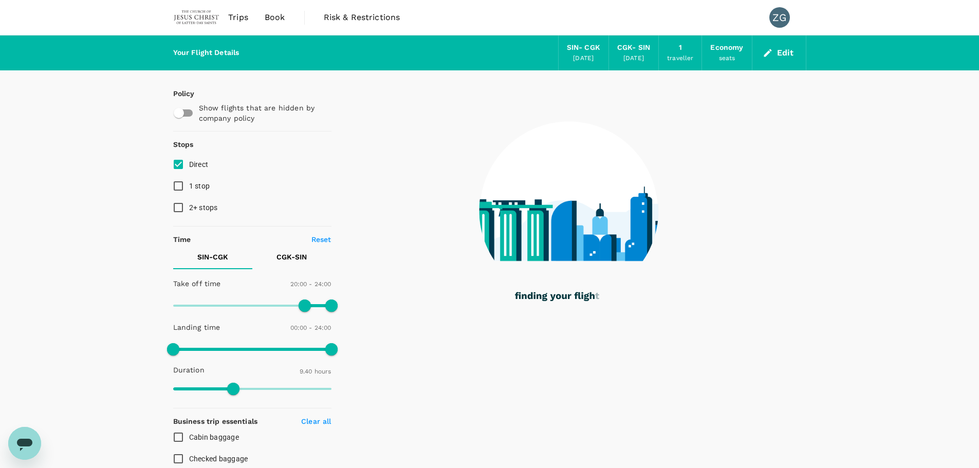
type input "580"
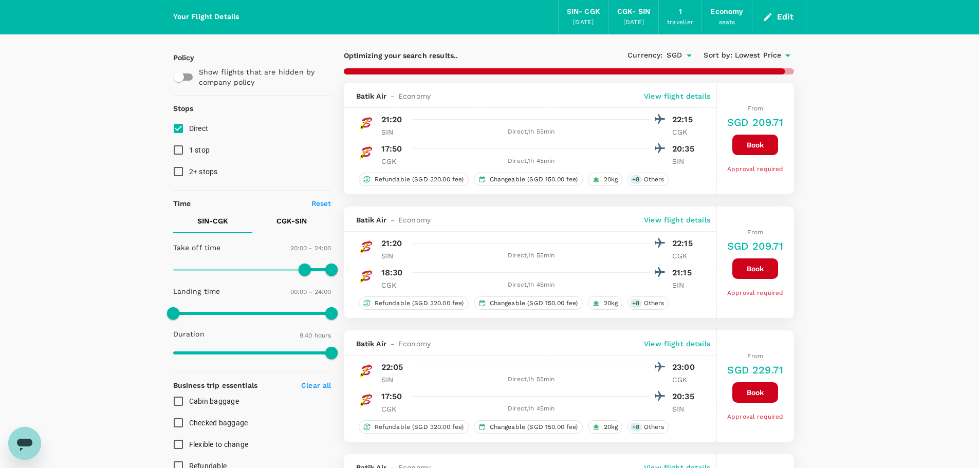
scroll to position [51, 0]
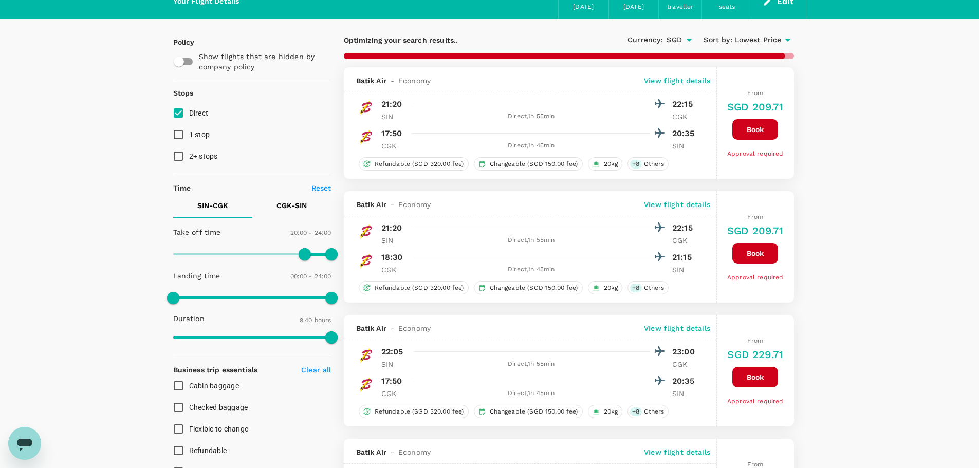
checkbox input "false"
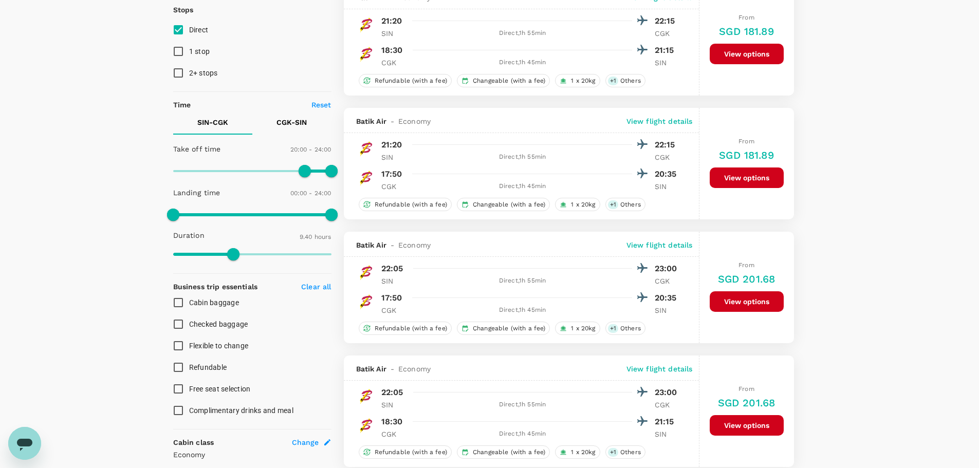
scroll to position [131, 0]
